Goal: Task Accomplishment & Management: Manage account settings

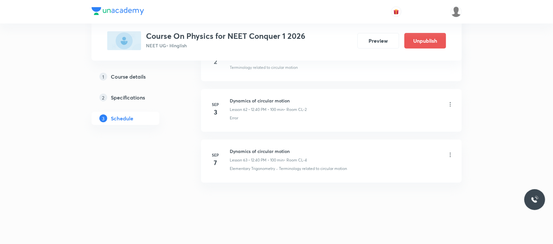
click at [449, 155] on icon at bounding box center [450, 155] width 7 height 7
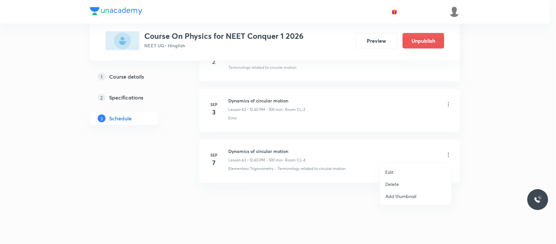
click at [285, 131] on div at bounding box center [278, 122] width 556 height 244
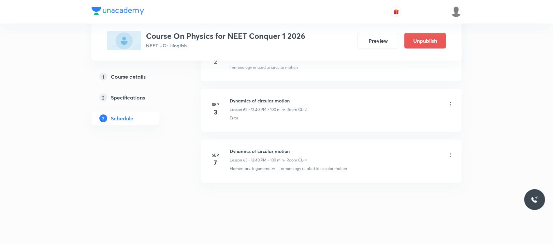
click at [452, 155] on icon at bounding box center [450, 155] width 7 height 7
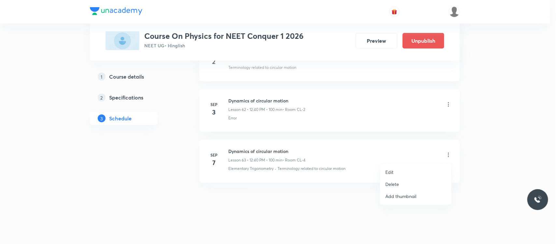
click at [415, 173] on li "Edit" at bounding box center [415, 172] width 71 height 12
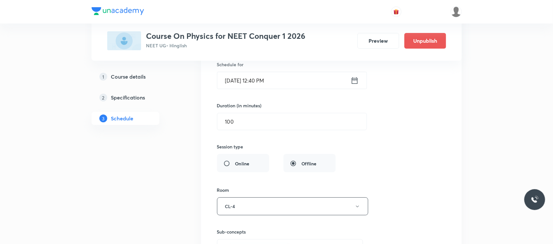
scroll to position [3271, 0]
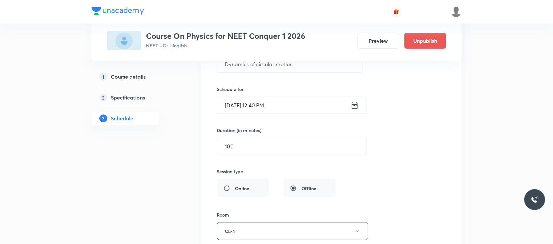
click at [293, 107] on input "[DATE] 12:40 PM" at bounding box center [283, 105] width 133 height 17
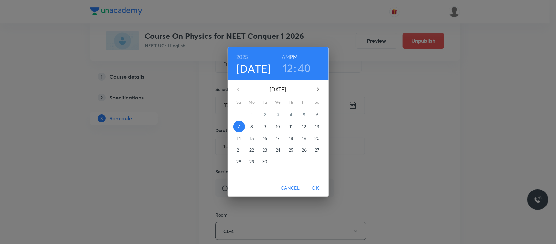
click at [316, 115] on p "6" at bounding box center [317, 114] width 3 height 7
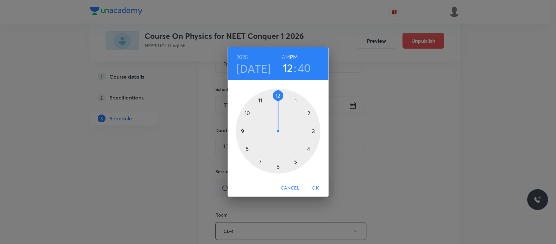
click at [247, 116] on div at bounding box center [278, 131] width 85 height 85
click at [283, 56] on h6 "AM" at bounding box center [286, 56] width 8 height 9
click at [313, 188] on span "OK" at bounding box center [316, 188] width 16 height 8
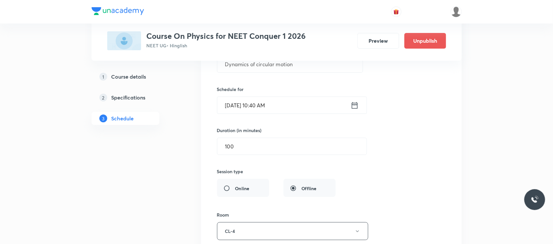
scroll to position [3421, 0]
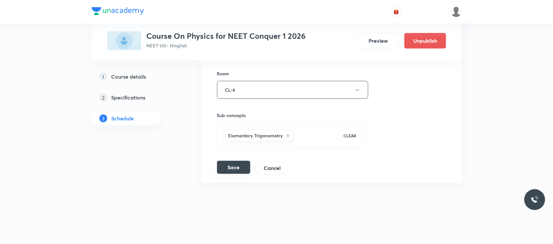
click at [238, 167] on button "Save" at bounding box center [233, 167] width 33 height 13
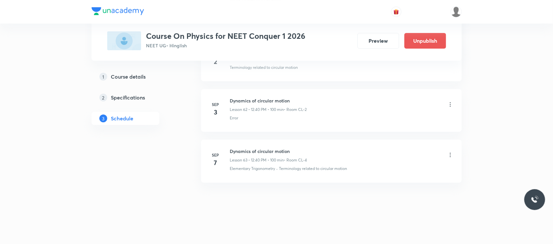
scroll to position [3170, 0]
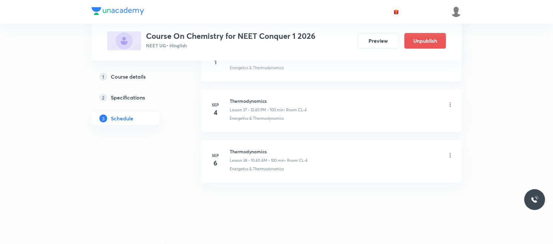
click at [451, 155] on li "Sep 6 Thermodynamics Lesson 38 • 10:40 AM • 100 min • Room CL-4 Energetics & Th…" at bounding box center [331, 161] width 261 height 43
click at [451, 155] on icon at bounding box center [450, 155] width 7 height 7
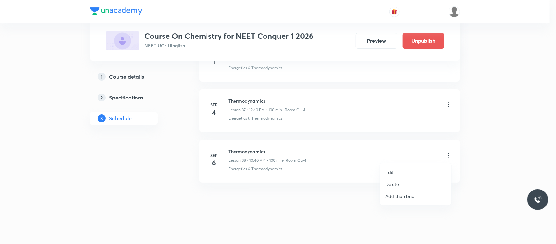
click at [404, 172] on li "Edit" at bounding box center [415, 172] width 71 height 12
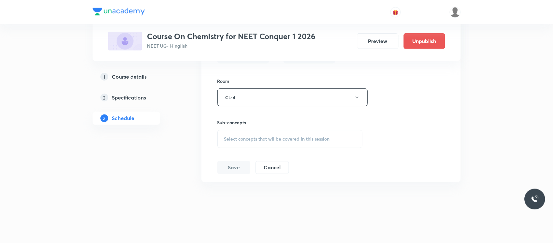
scroll to position [2147, 0]
click at [308, 135] on div "Select concepts that wil be covered in this session" at bounding box center [290, 139] width 146 height 18
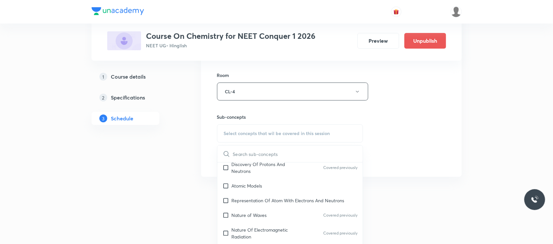
scroll to position [524, 0]
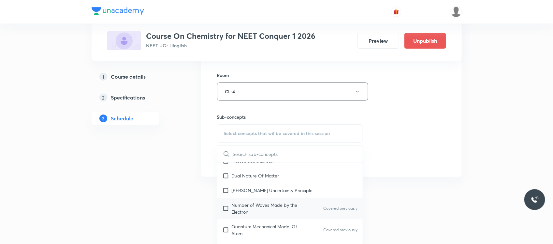
click at [273, 201] on p "Number of Waves Made by the Electron" at bounding box center [265, 208] width 66 height 14
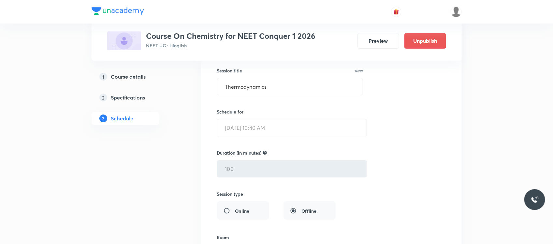
scroll to position [2155, 0]
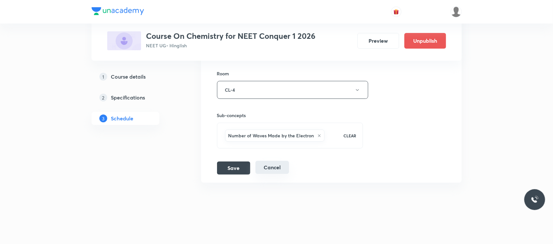
click at [274, 167] on button "Cancel" at bounding box center [272, 167] width 34 height 13
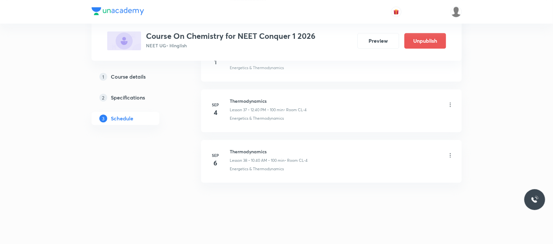
scroll to position [1903, 0]
click at [453, 159] on div at bounding box center [450, 155] width 7 height 7
click at [449, 154] on icon at bounding box center [450, 155] width 7 height 7
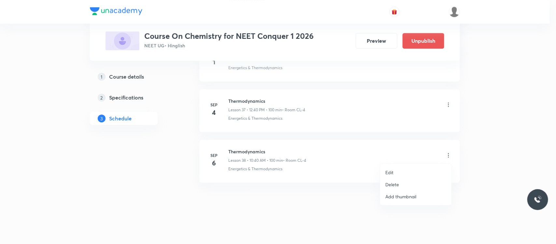
click at [392, 188] on li "Delete" at bounding box center [415, 184] width 71 height 12
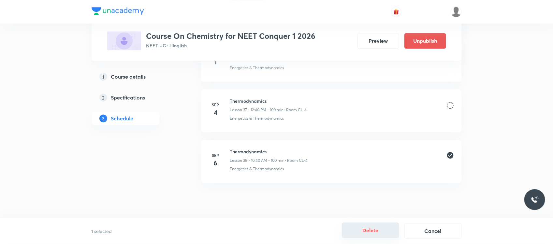
click at [360, 232] on button "Delete" at bounding box center [370, 230] width 57 height 16
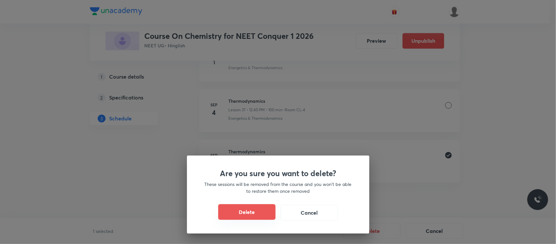
click at [265, 213] on button "Delete" at bounding box center [246, 212] width 57 height 16
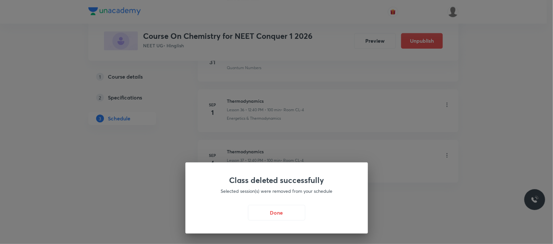
scroll to position [1853, 0]
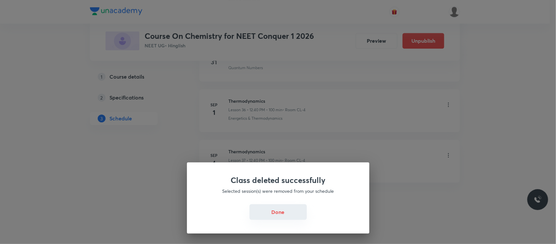
click at [290, 209] on button "Done" at bounding box center [278, 212] width 57 height 16
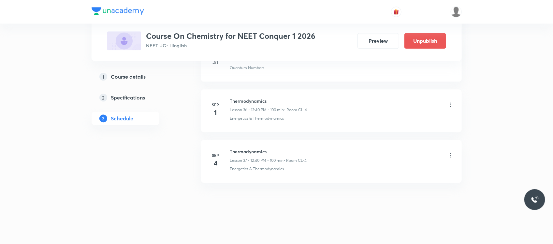
click at [245, 149] on h6 "Thermodynamics" at bounding box center [268, 151] width 77 height 7
copy h6 "Thermodynamics"
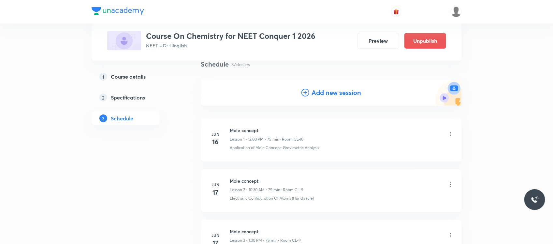
scroll to position [54, 0]
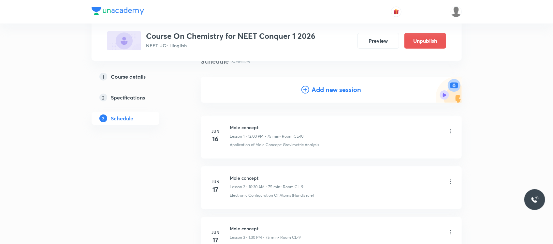
click at [333, 94] on h4 "Add new session" at bounding box center [337, 90] width 50 height 10
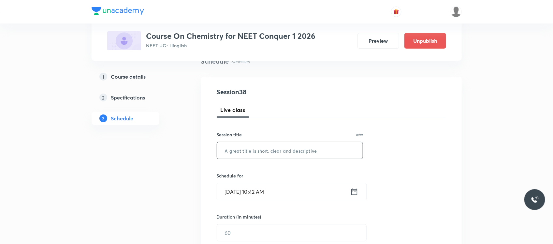
click at [239, 152] on input "text" at bounding box center [290, 150] width 146 height 17
paste input "Thermodynamics"
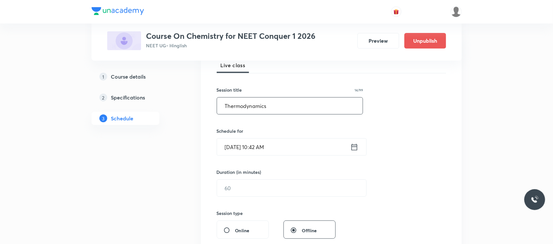
scroll to position [99, 0]
type input "Thermodynamics"
click at [284, 152] on input "Sep 6, 2025, 10:42 AM" at bounding box center [283, 146] width 133 height 17
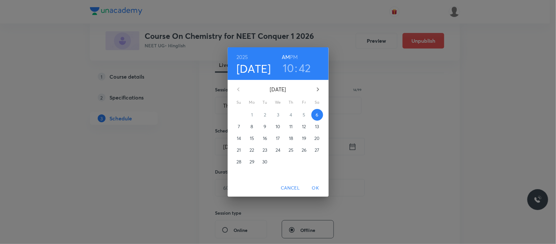
click at [290, 58] on h6 "PM" at bounding box center [294, 56] width 8 height 9
click at [292, 72] on h3 "10" at bounding box center [288, 68] width 11 height 14
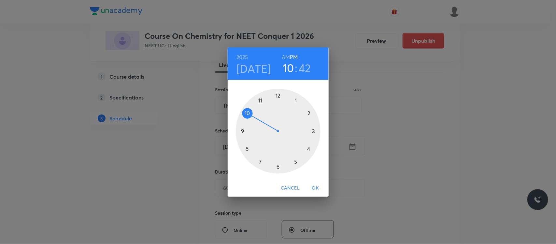
click at [278, 95] on div at bounding box center [278, 131] width 85 height 85
click at [245, 147] on div at bounding box center [278, 131] width 85 height 85
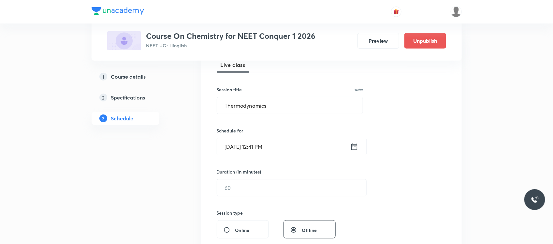
click at [266, 144] on input "Sep 6, 2025, 12:41 PM" at bounding box center [283, 146] width 133 height 17
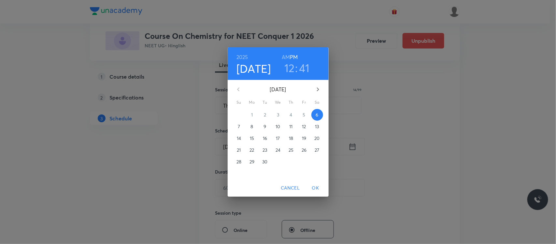
click at [301, 71] on h3 "41" at bounding box center [304, 68] width 10 height 14
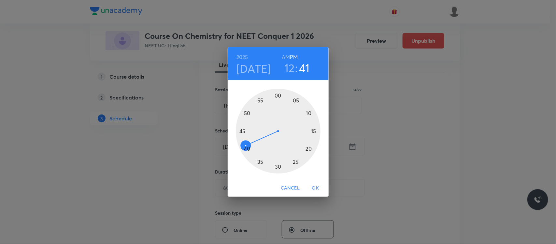
click at [247, 150] on div at bounding box center [278, 131] width 85 height 85
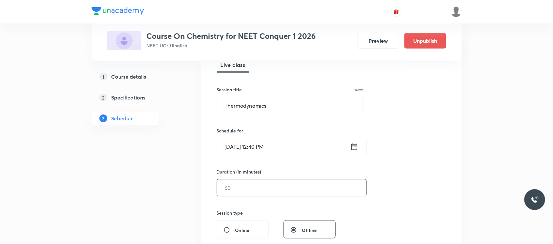
click at [236, 180] on input "text" at bounding box center [291, 187] width 149 height 17
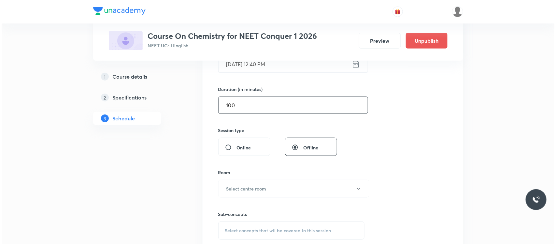
scroll to position [190, 0]
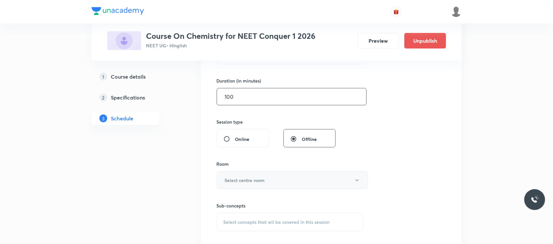
type input "100"
click at [237, 178] on h6 "Select centre room" at bounding box center [245, 180] width 40 height 7
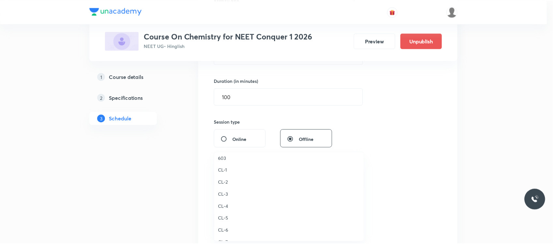
scroll to position [175, 0]
click at [225, 176] on span "CL-2" at bounding box center [290, 179] width 143 height 7
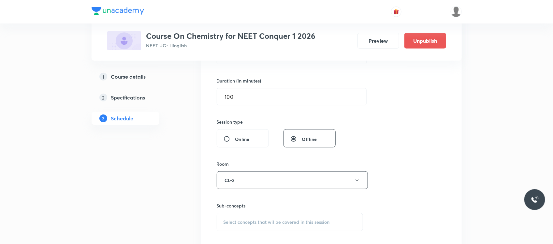
click at [240, 223] on span "Select concepts that wil be covered in this session" at bounding box center [277, 221] width 106 height 5
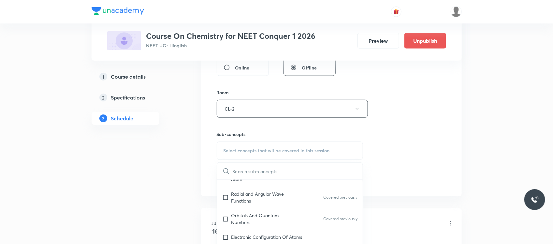
scroll to position [622, 0]
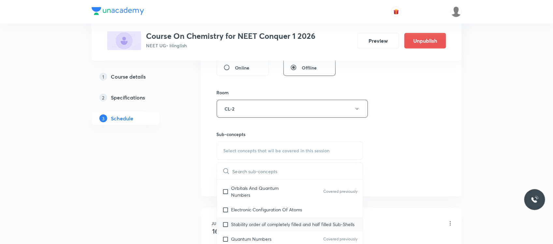
click at [246, 221] on p "Stability order of completely filled and half filled Sub-Shells" at bounding box center [292, 224] width 123 height 7
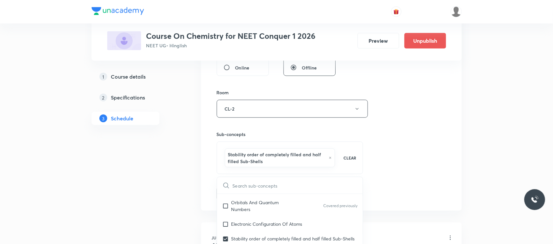
checkbox input "true"
click at [201, 195] on div "Session 38 Live class Session title 14/99 Thermodynamics ​ Schedule for Sep 6, …" at bounding box center [331, 39] width 261 height 341
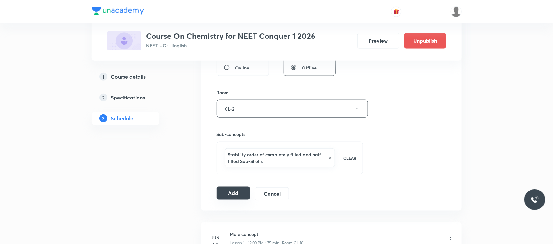
click at [227, 196] on button "Add" at bounding box center [234, 192] width 34 height 13
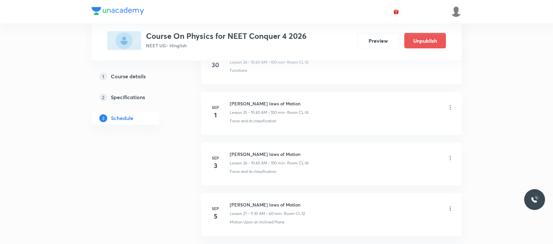
scroll to position [1748, 0]
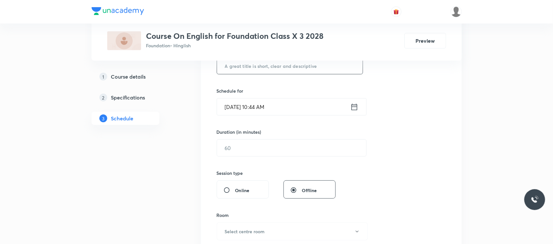
click at [240, 61] on input "text" at bounding box center [290, 65] width 146 height 17
type input "g"
type input "G"
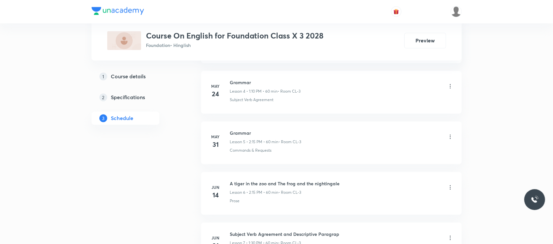
scroll to position [553, 0]
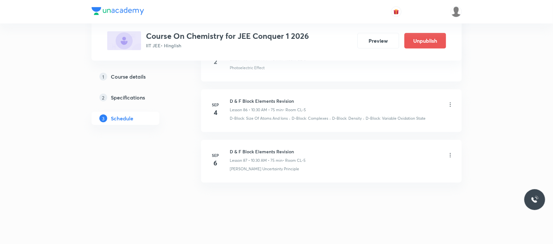
click at [450, 154] on icon at bounding box center [450, 155] width 7 height 7
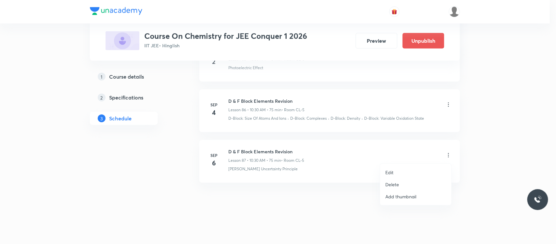
click at [399, 186] on p "Delete" at bounding box center [392, 184] width 14 height 7
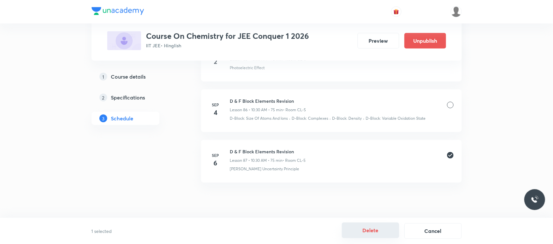
click at [364, 227] on button "Delete" at bounding box center [370, 230] width 57 height 16
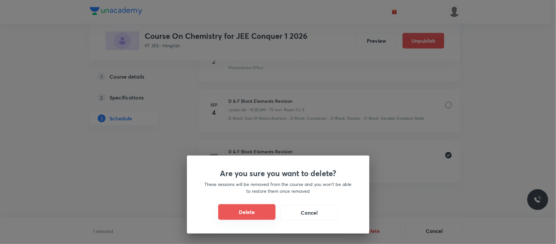
click at [263, 218] on button "Delete" at bounding box center [246, 212] width 57 height 16
